Goal: Task Accomplishment & Management: Complete application form

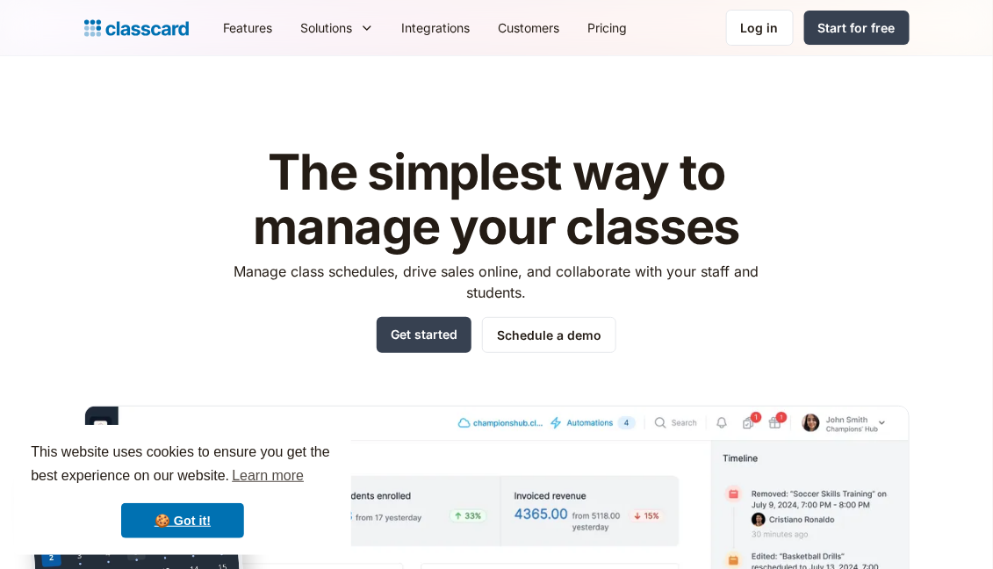
click at [141, 17] on img "home" at bounding box center [136, 28] width 105 height 25
click at [772, 18] on div "Log in" at bounding box center [760, 27] width 38 height 18
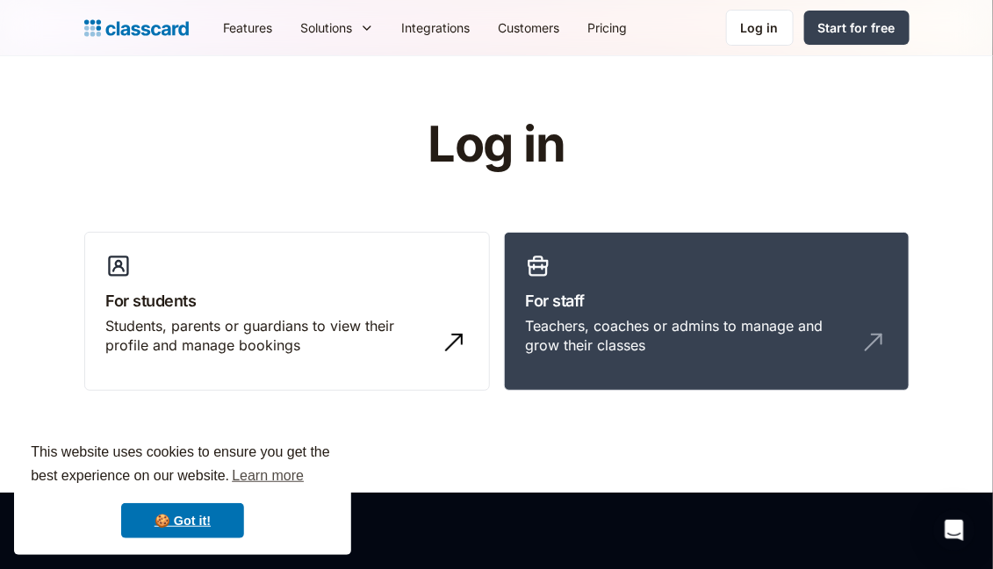
click at [133, 20] on img "home" at bounding box center [136, 28] width 105 height 25
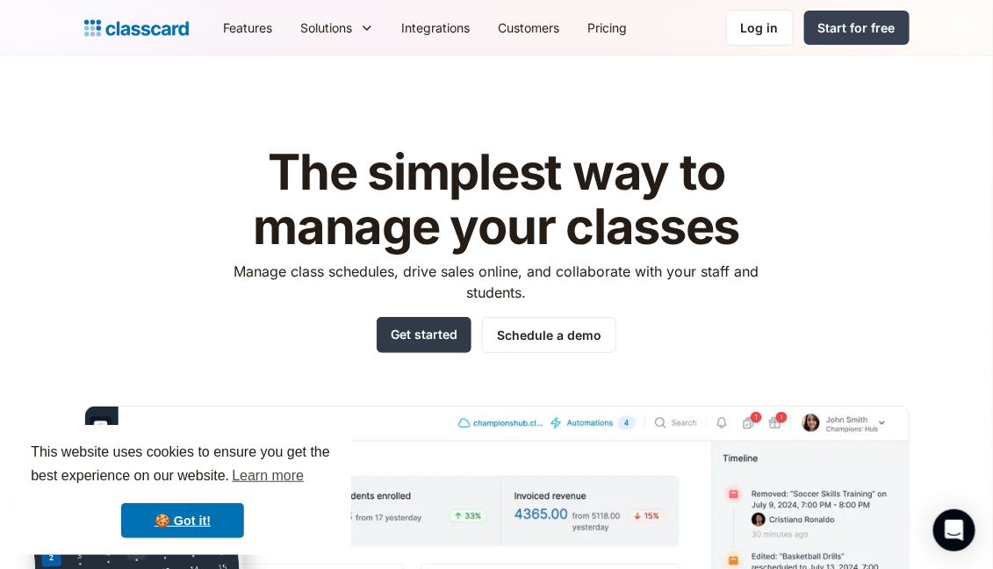
click at [449, 344] on link "Get started" at bounding box center [424, 335] width 95 height 36
